Goal: Task Accomplishment & Management: Use online tool/utility

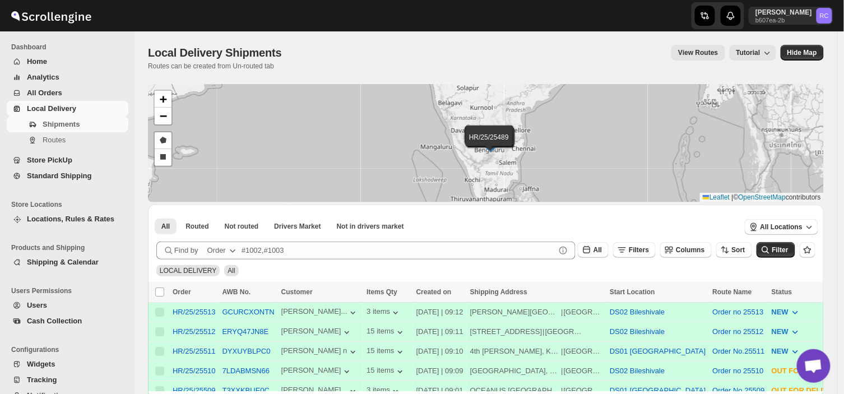
click at [89, 129] on span "Shipments" at bounding box center [84, 124] width 83 height 11
click at [87, 126] on span "Shipments" at bounding box center [84, 124] width 83 height 11
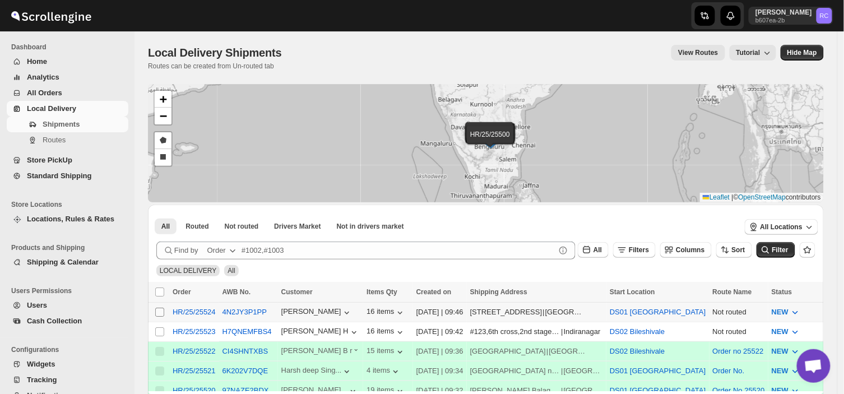
click at [160, 311] on input "Select shipment" at bounding box center [159, 312] width 9 height 9
checkbox input "true"
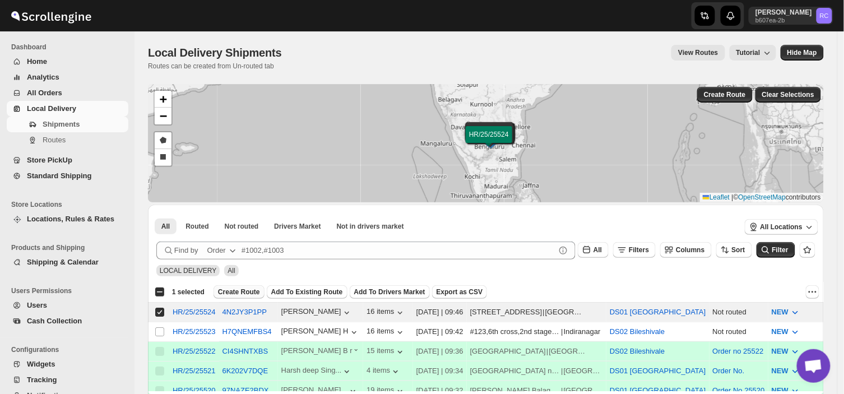
click at [234, 292] on span "Create Route" at bounding box center [239, 291] width 42 height 9
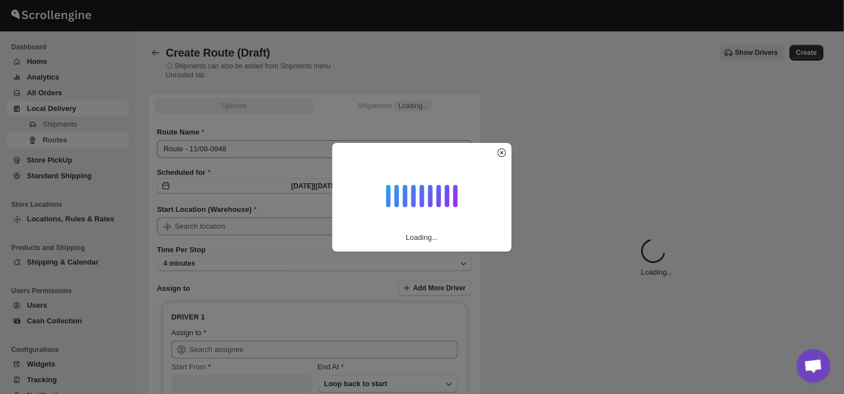
type input "DS01 [GEOGRAPHIC_DATA]"
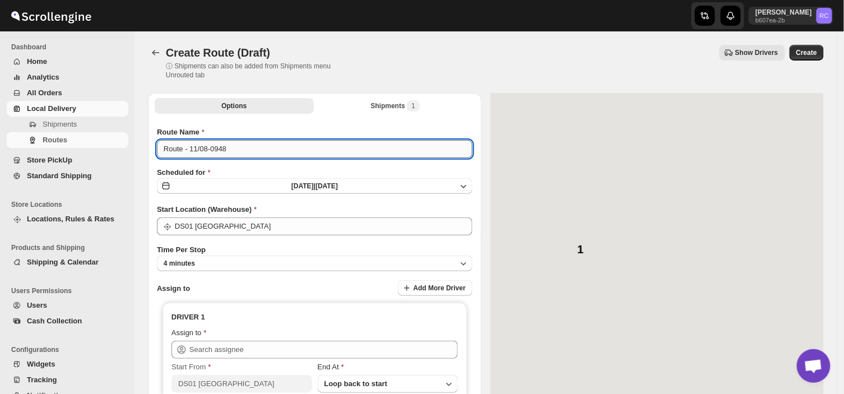
click at [234, 149] on input "Route - 11/08-0948" at bounding box center [314, 149] width 315 height 18
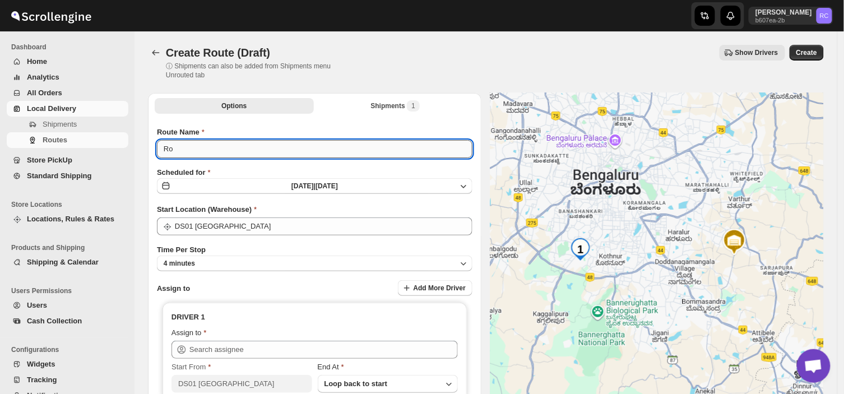
type input "R"
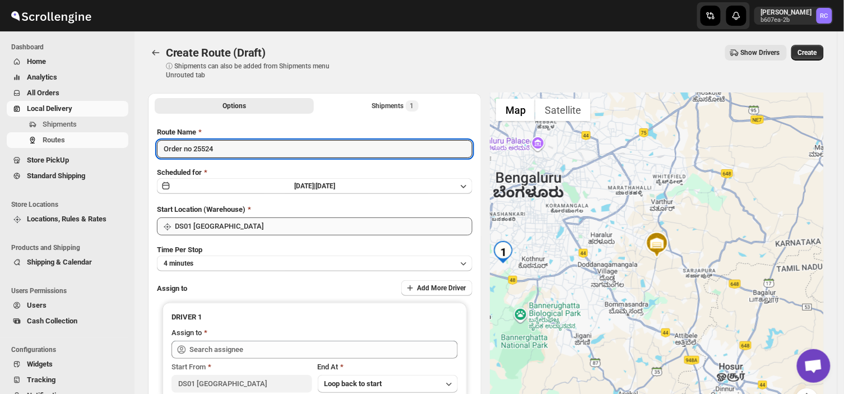
type input "Order no 25524"
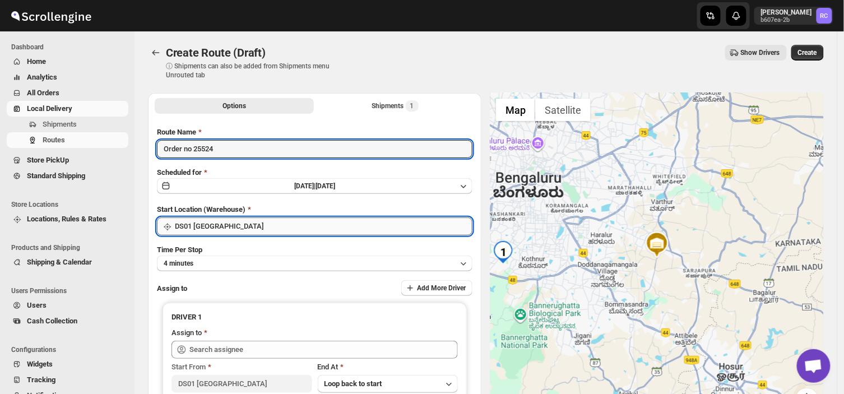
click at [227, 225] on input "DS01 [GEOGRAPHIC_DATA]" at bounding box center [323, 226] width 297 height 18
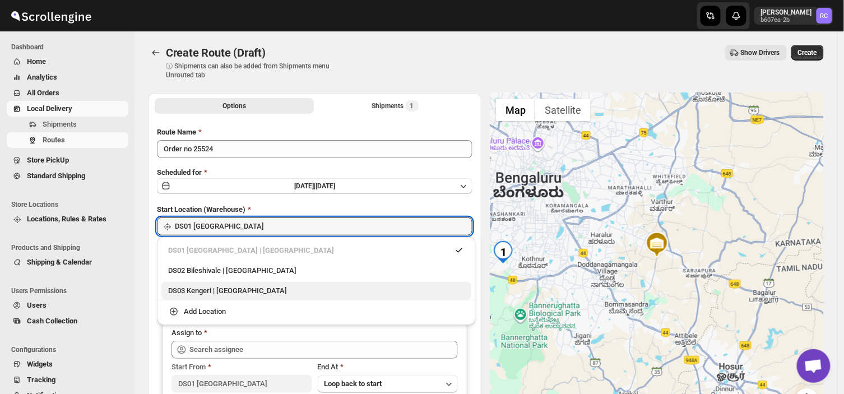
click at [196, 290] on div "DS03 Kengeri | [GEOGRAPHIC_DATA]" at bounding box center [316, 290] width 296 height 11
type input "DS03 Kengeri"
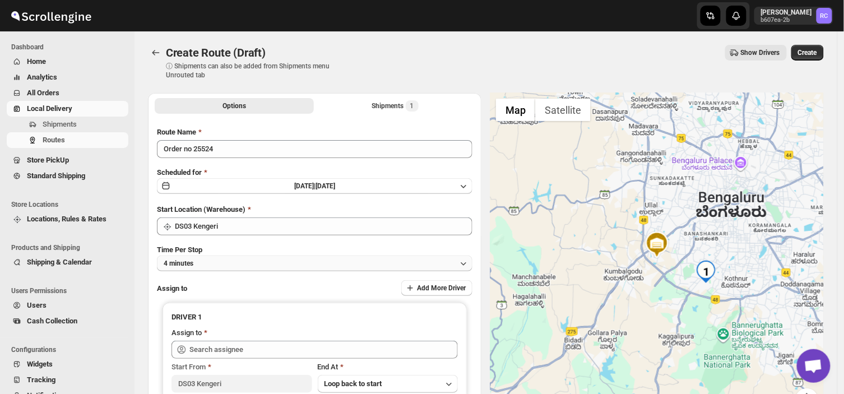
click at [211, 261] on button "4 minutes" at bounding box center [314, 263] width 315 height 16
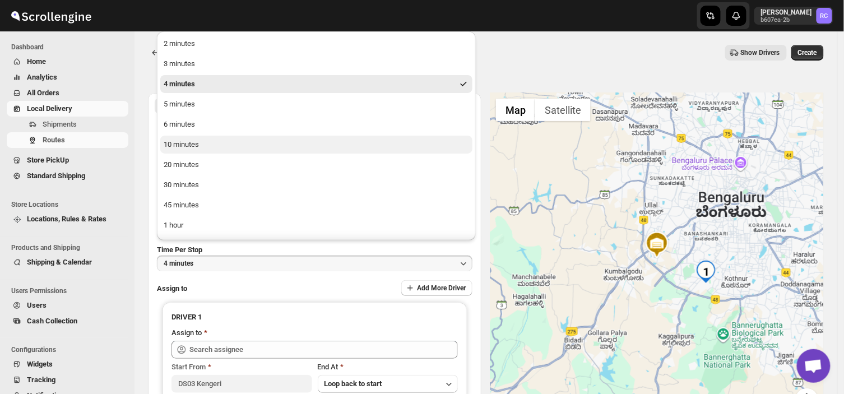
click at [202, 145] on button "10 minutes" at bounding box center [316, 145] width 312 height 18
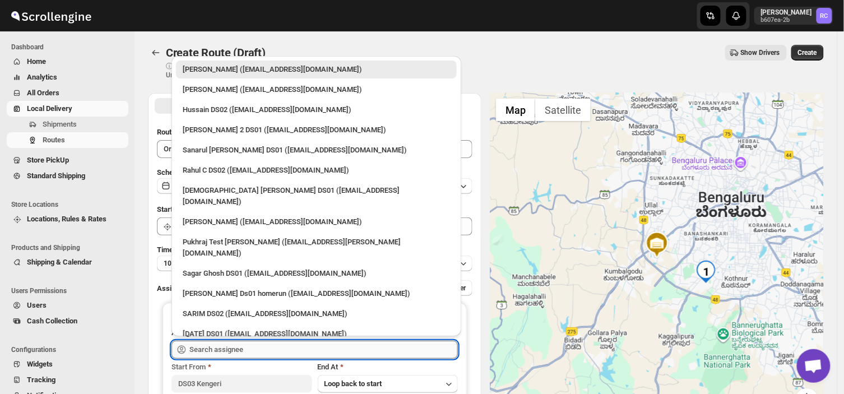
click at [278, 351] on input "text" at bounding box center [323, 350] width 268 height 18
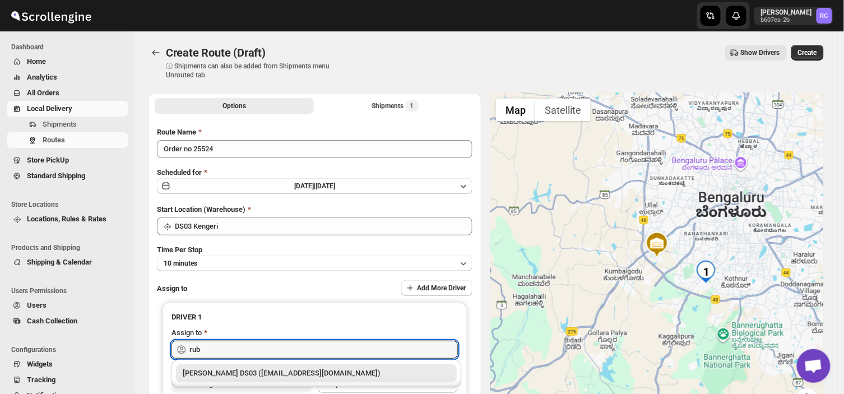
click at [311, 373] on div "[PERSON_NAME] DS03 ([EMAIL_ADDRESS][DOMAIN_NAME])" at bounding box center [316, 372] width 267 height 11
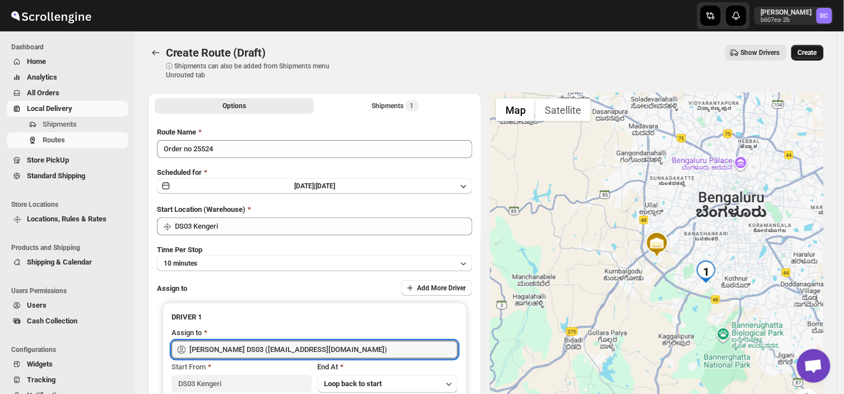
type input "[PERSON_NAME] DS03 ([EMAIL_ADDRESS][DOMAIN_NAME])"
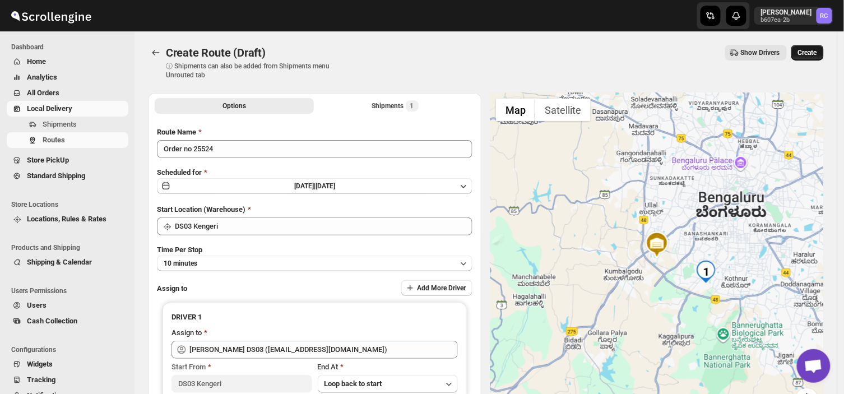
click at [813, 52] on span "Create" at bounding box center [807, 52] width 19 height 9
